Goal: Transaction & Acquisition: Subscribe to service/newsletter

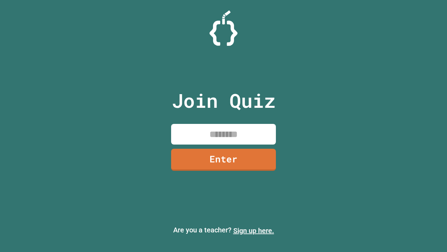
click at [254, 230] on link "Sign up here." at bounding box center [253, 230] width 41 height 8
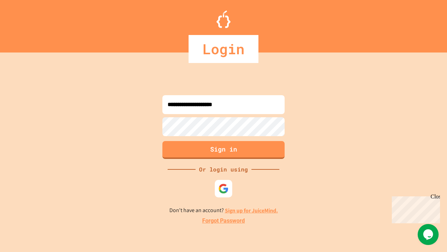
type input "**********"
